Goal: Information Seeking & Learning: Learn about a topic

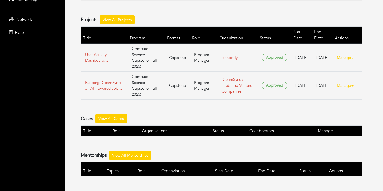
scroll to position [102, 0]
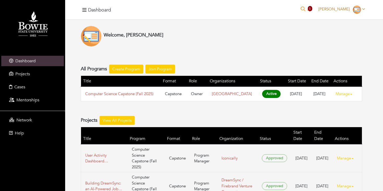
click at [350, 8] on link "[PERSON_NAME]" at bounding box center [341, 9] width 51 height 5
click at [337, 45] on button "Logout" at bounding box center [346, 45] width 41 height 8
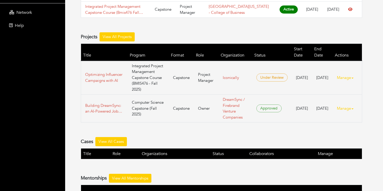
scroll to position [124, 0]
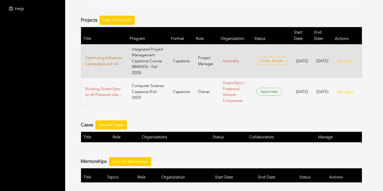
click at [111, 55] on link "Optimizing Influencer Campaigns with AI" at bounding box center [104, 61] width 38 height 12
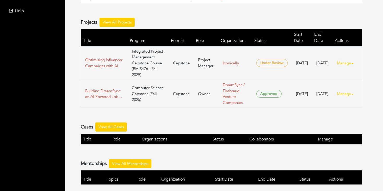
scroll to position [124, 0]
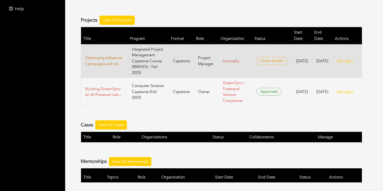
click at [95, 55] on link "Optimizing Influencer Campaigns with AI" at bounding box center [104, 61] width 38 height 12
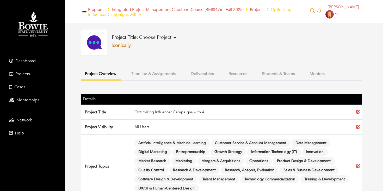
click at [122, 45] on link "Iconically" at bounding box center [121, 45] width 19 height 7
click at [201, 74] on button "Deliverables" at bounding box center [203, 73] width 32 height 11
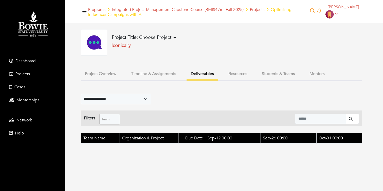
click at [140, 75] on button "Timeline & Assignments" at bounding box center [153, 73] width 53 height 11
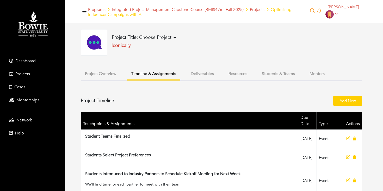
click at [97, 74] on button "Project Overview" at bounding box center [101, 73] width 40 height 11
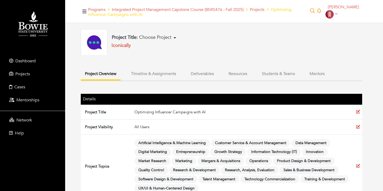
click at [151, 72] on button "Timeline & Assignments" at bounding box center [153, 73] width 53 height 11
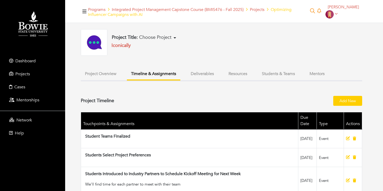
click at [206, 73] on button "Deliverables" at bounding box center [203, 73] width 32 height 11
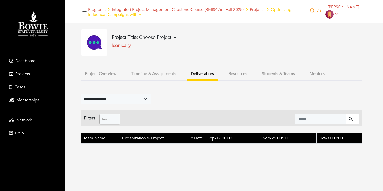
click at [236, 73] on button "Resources" at bounding box center [238, 73] width 27 height 11
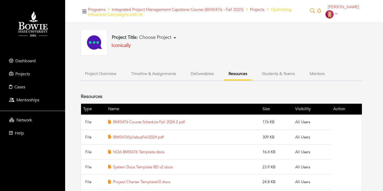
click at [267, 77] on button "Students & Teams" at bounding box center [278, 73] width 41 height 11
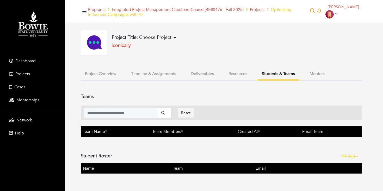
click at [307, 72] on button "Mentors" at bounding box center [317, 73] width 23 height 11
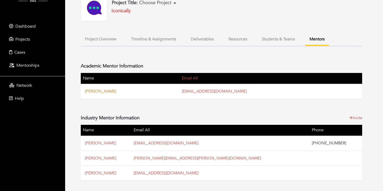
scroll to position [42, 0]
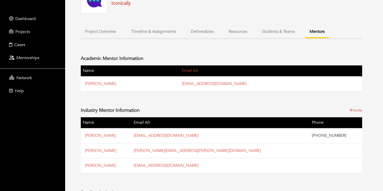
click at [100, 29] on button "Project Overview" at bounding box center [101, 31] width 40 height 11
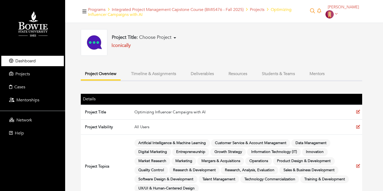
click at [32, 63] on span "Dashboard" at bounding box center [25, 61] width 20 height 6
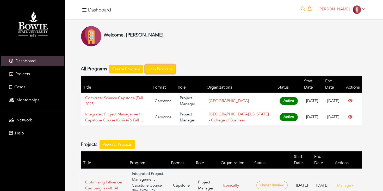
click at [153, 67] on link "Join Program" at bounding box center [161, 69] width 30 height 9
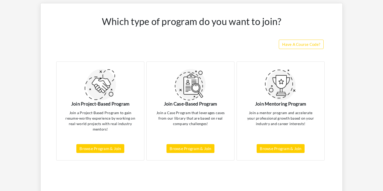
scroll to position [37, 0]
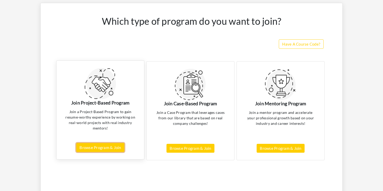
click at [111, 148] on link "Browse Program & Join" at bounding box center [100, 147] width 48 height 9
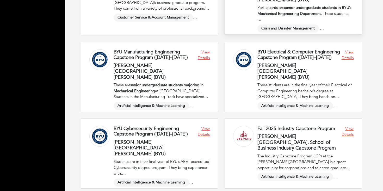
scroll to position [414, 0]
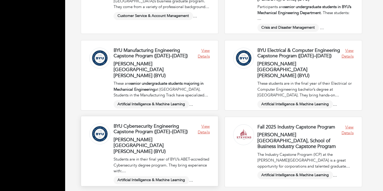
click at [202, 128] on link at bounding box center [149, 151] width 137 height 70
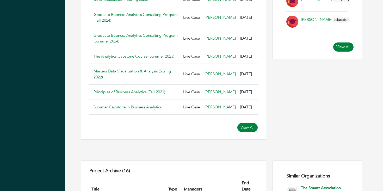
scroll to position [419, 0]
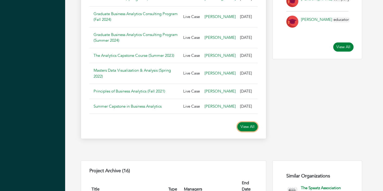
click at [249, 131] on link "View All" at bounding box center [248, 126] width 20 height 9
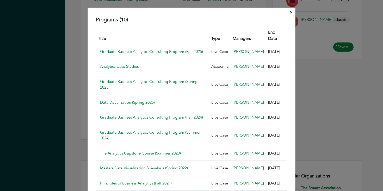
click at [307, 63] on div "Programs (10) Title Type Managers End Date Graduate Business Analytics Consulti…" at bounding box center [191, 95] width 383 height 191
click at [289, 12] on div "Programs (10) Title Type Managers End Date Graduate Business Analytics Consulti…" at bounding box center [191, 111] width 209 height 209
